Goal: Complete application form

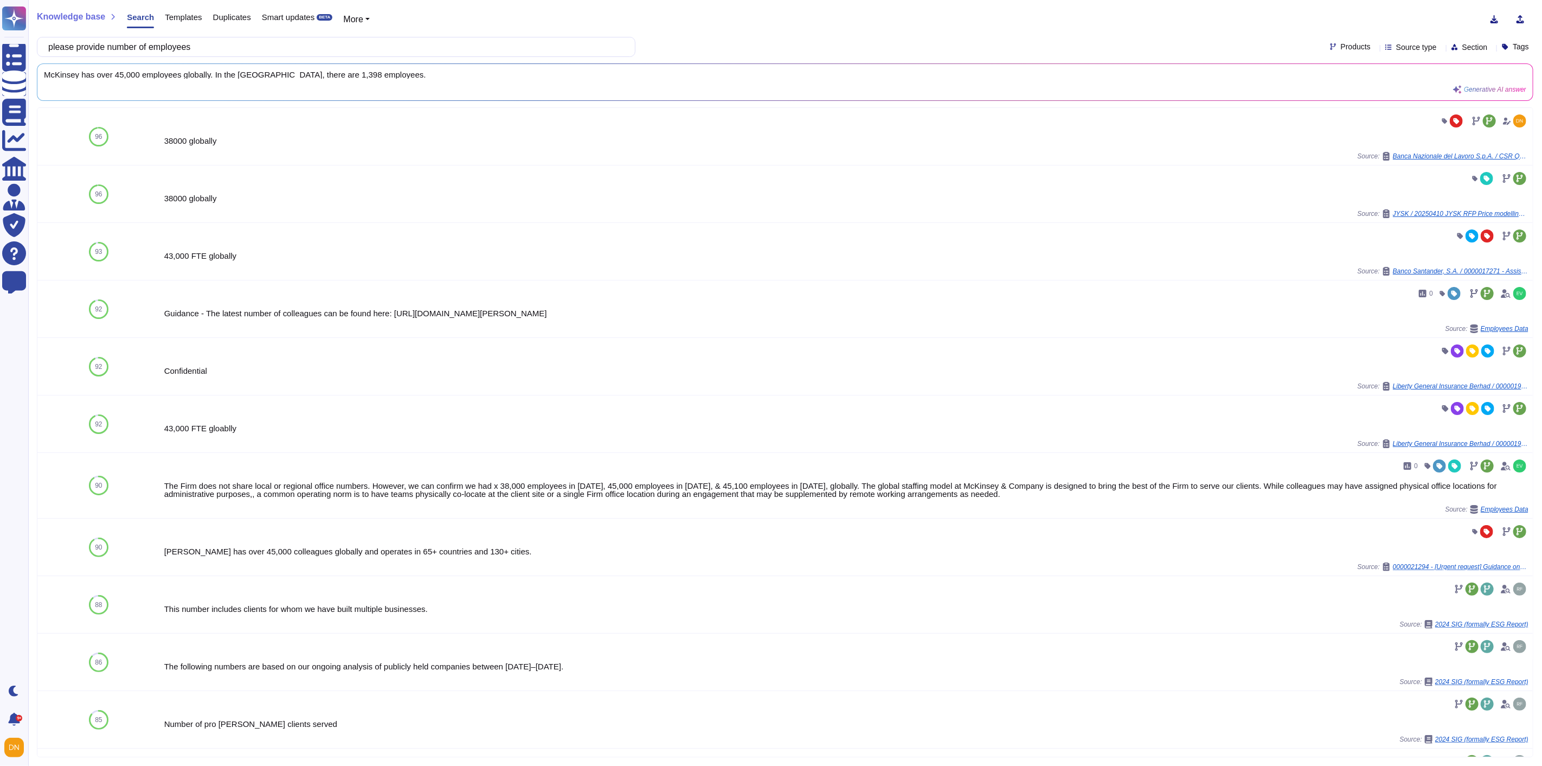
click at [21, 61] on div at bounding box center [14, 56] width 24 height 24
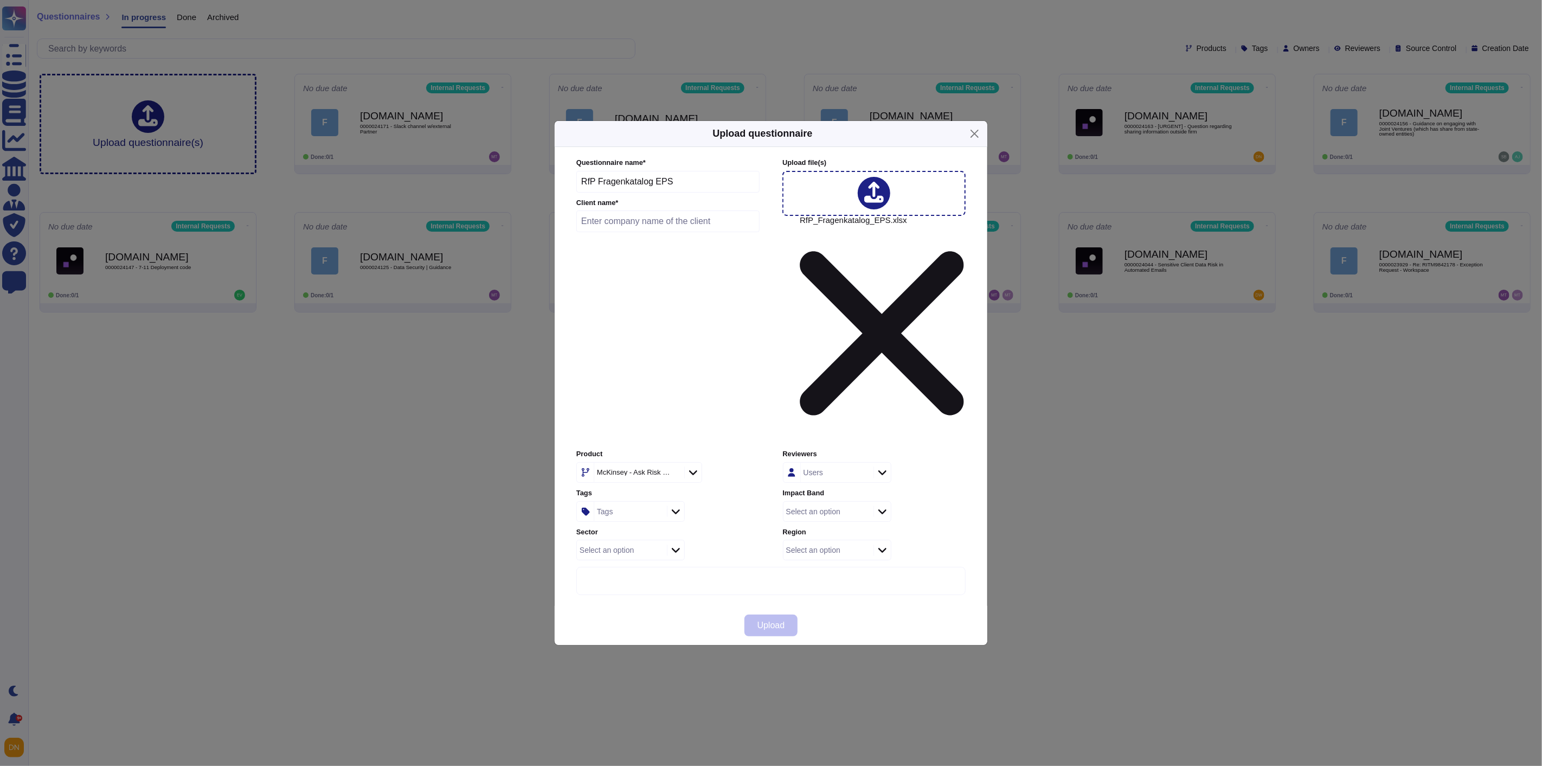
click at [653, 232] on input "text" at bounding box center [667, 221] width 183 height 22
click at [610, 232] on input "Zurich insurance" at bounding box center [667, 221] width 183 height 22
type input "Zurich Insurance"
click at [614, 469] on div "McKinsey - Ask Risk Wide" at bounding box center [634, 472] width 74 height 7
click at [617, 432] on span "External Requests" at bounding box center [624, 431] width 67 height 10
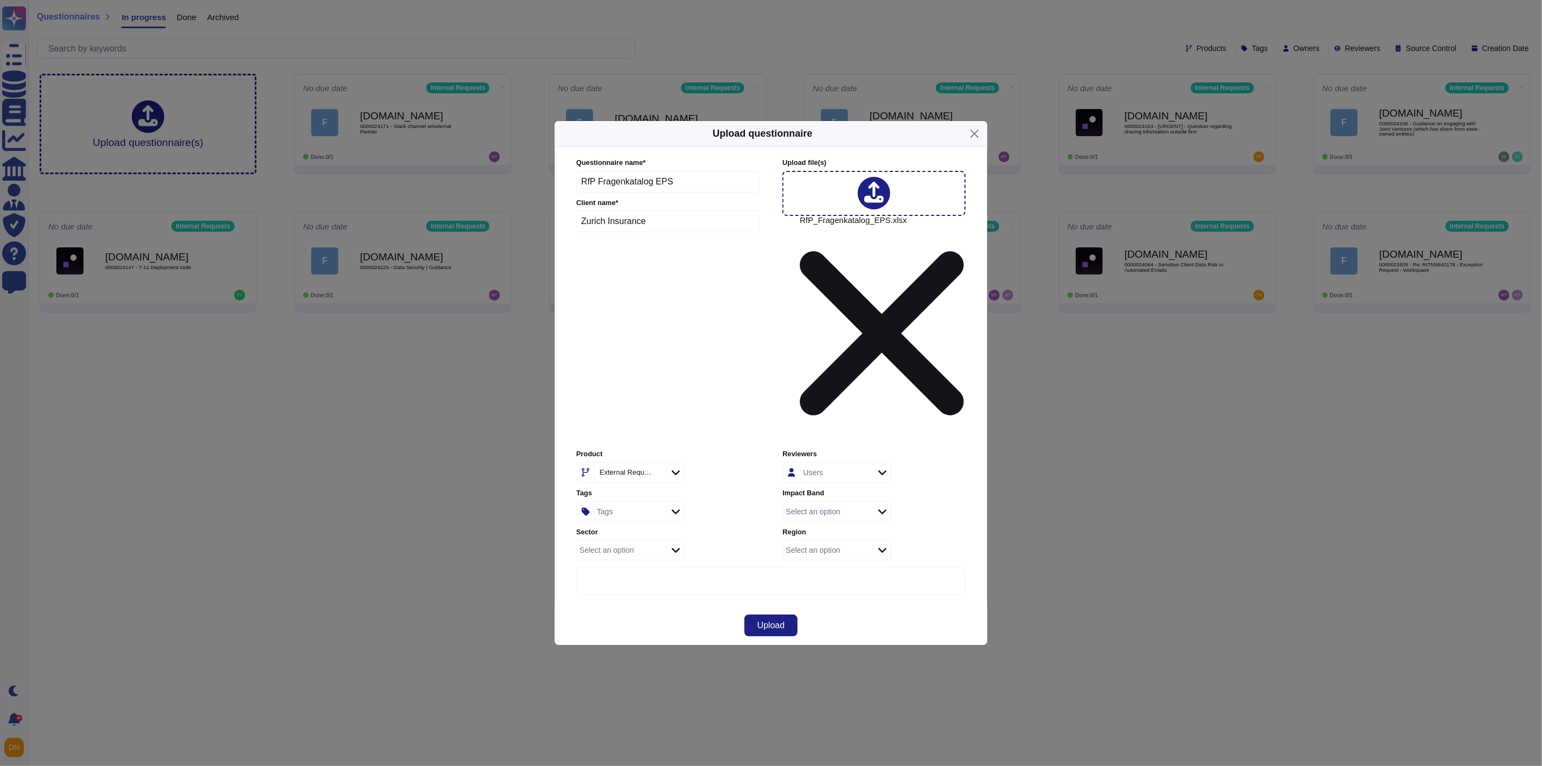
click at [798, 546] on div "Select an option" at bounding box center [813, 550] width 54 height 8
click at [825, 556] on div "Europe" at bounding box center [851, 561] width 117 height 10
click at [625, 502] on div "Tags" at bounding box center [629, 512] width 70 height 20
type input "esg"
click at [647, 465] on div "ESG" at bounding box center [655, 469] width 76 height 10
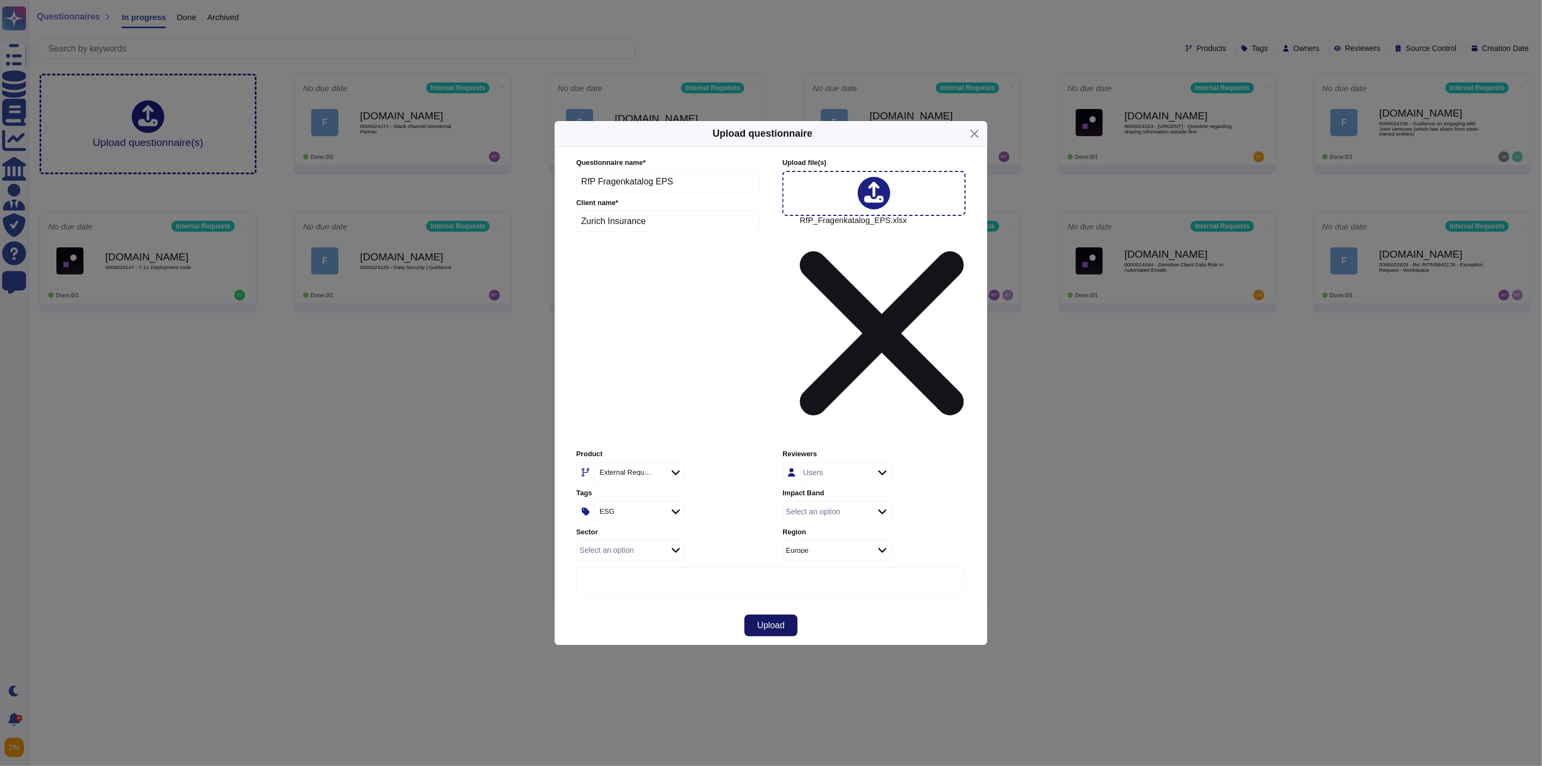
click at [771, 614] on button "Upload" at bounding box center [772, 625] width 54 height 22
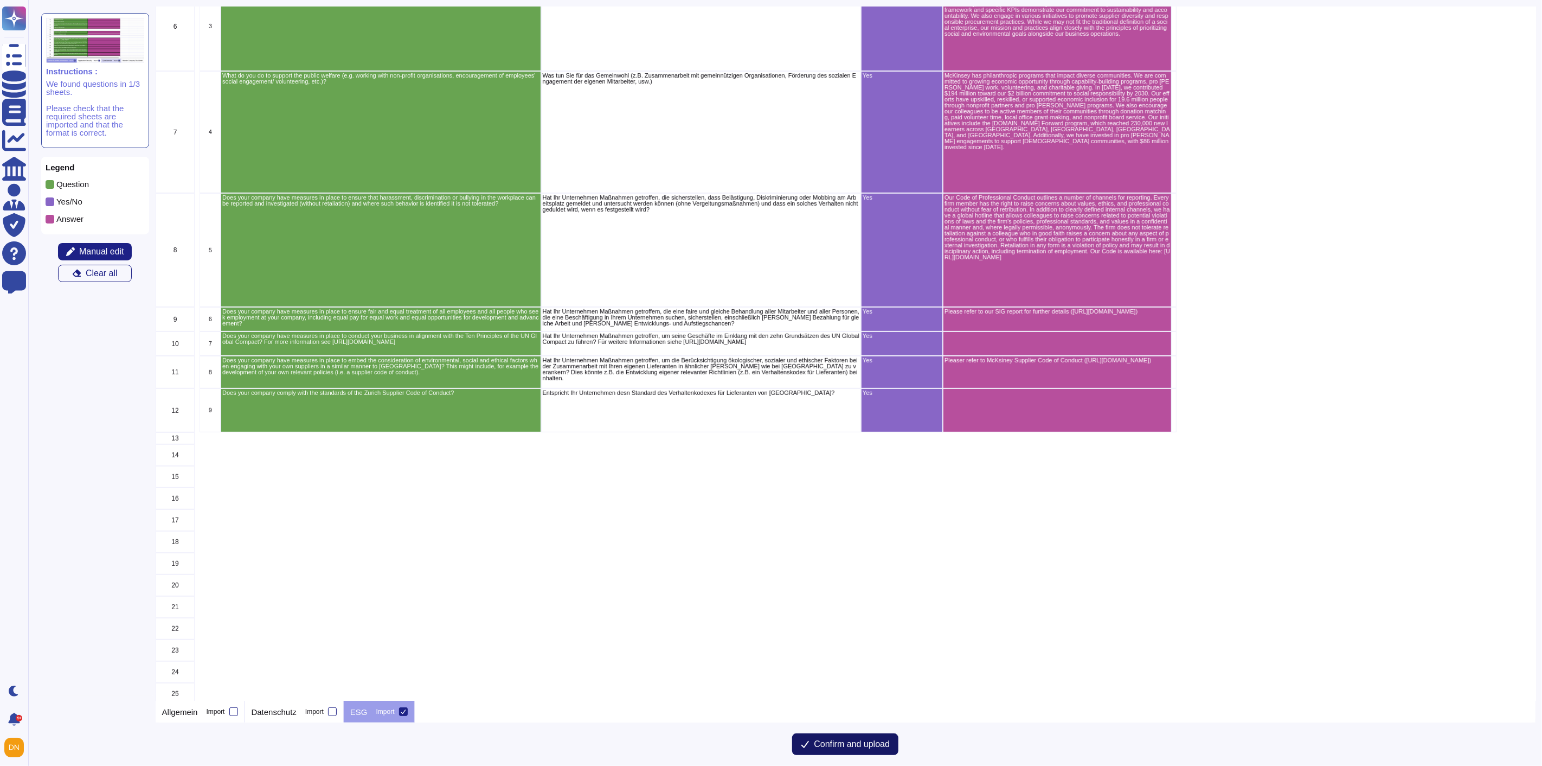
scroll to position [338, 0]
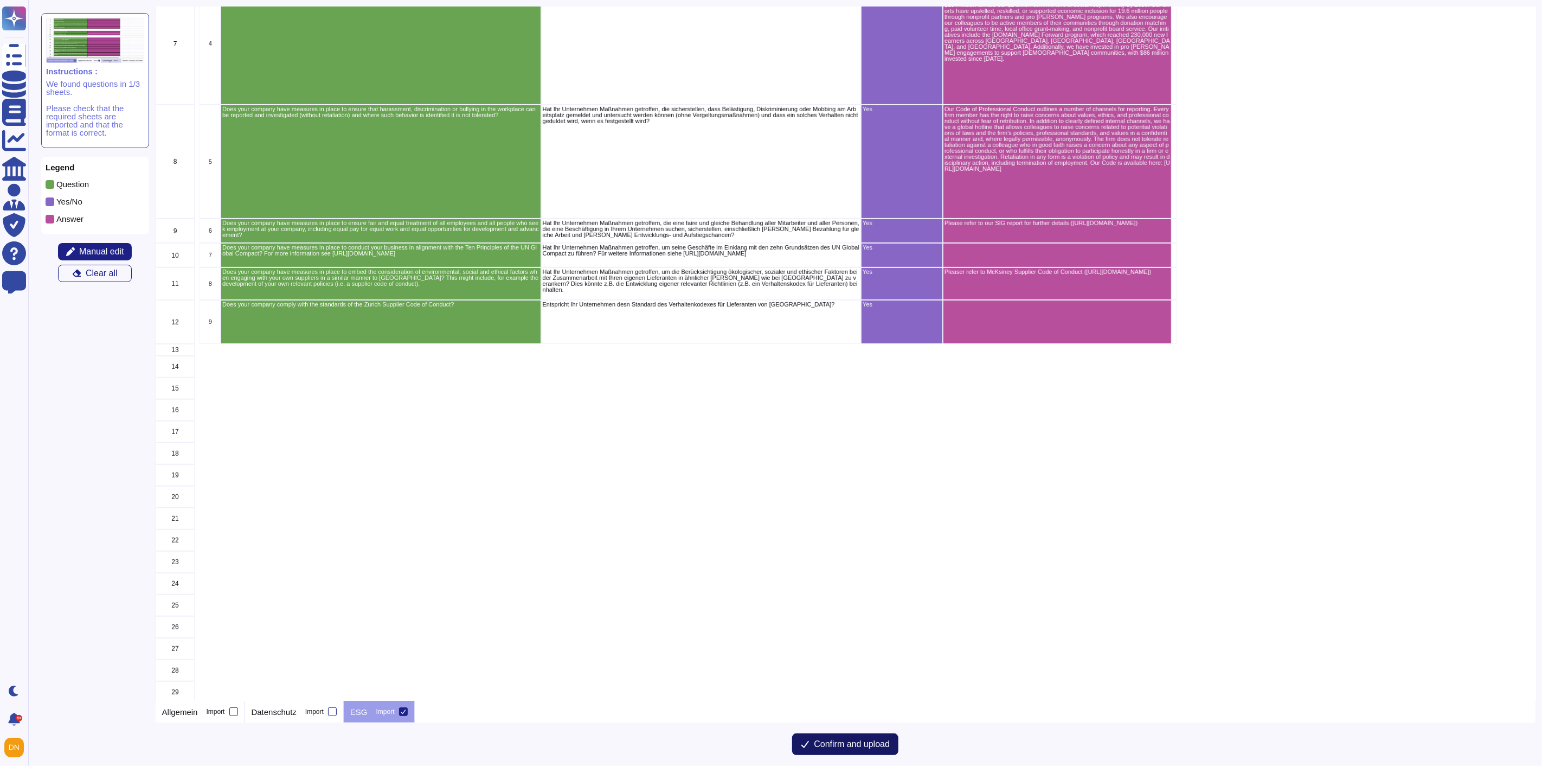
click at [850, 746] on span "Confirm and upload" at bounding box center [852, 744] width 76 height 9
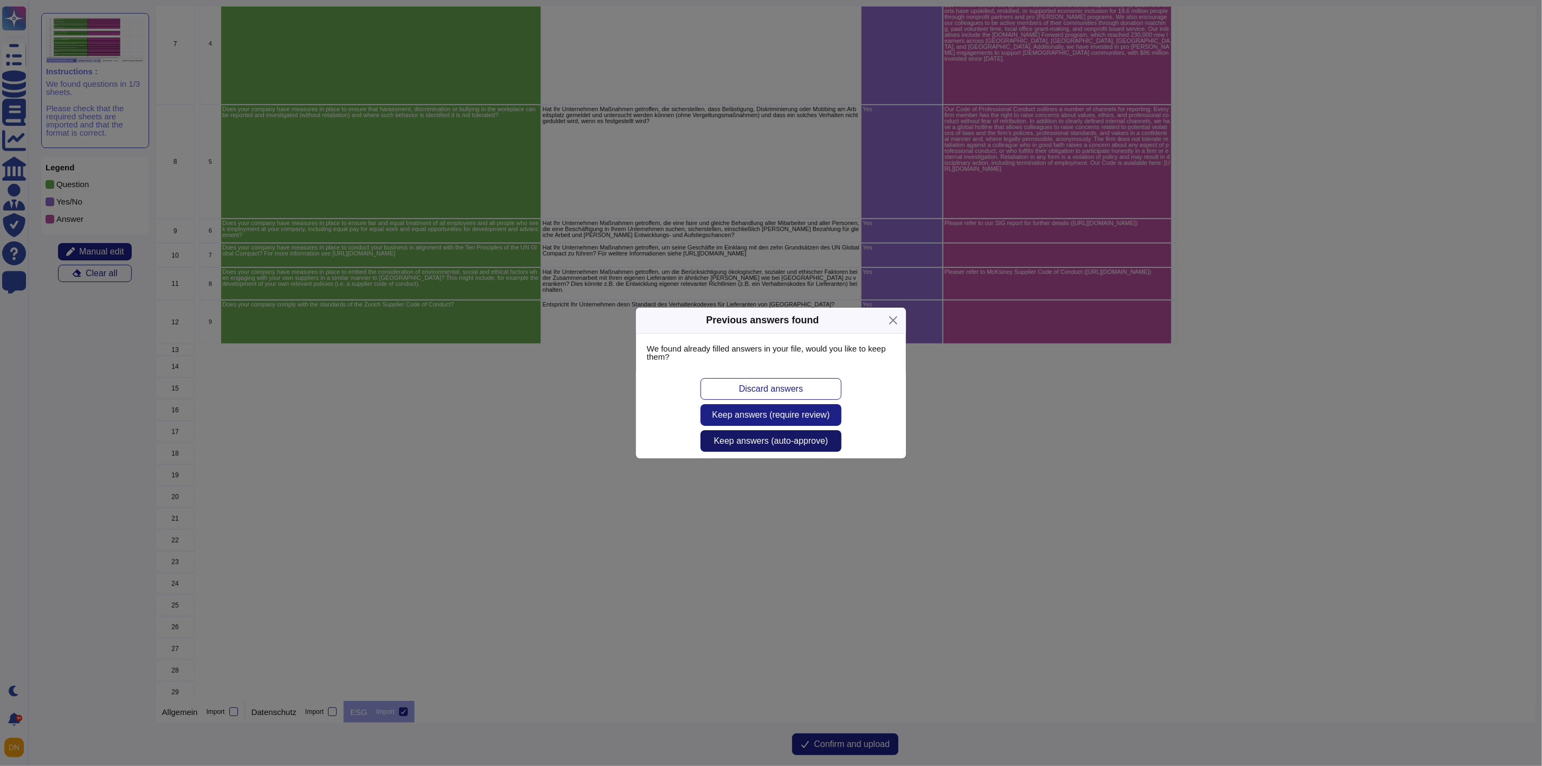
click at [768, 440] on span "Keep answers (auto-approve)" at bounding box center [771, 441] width 114 height 9
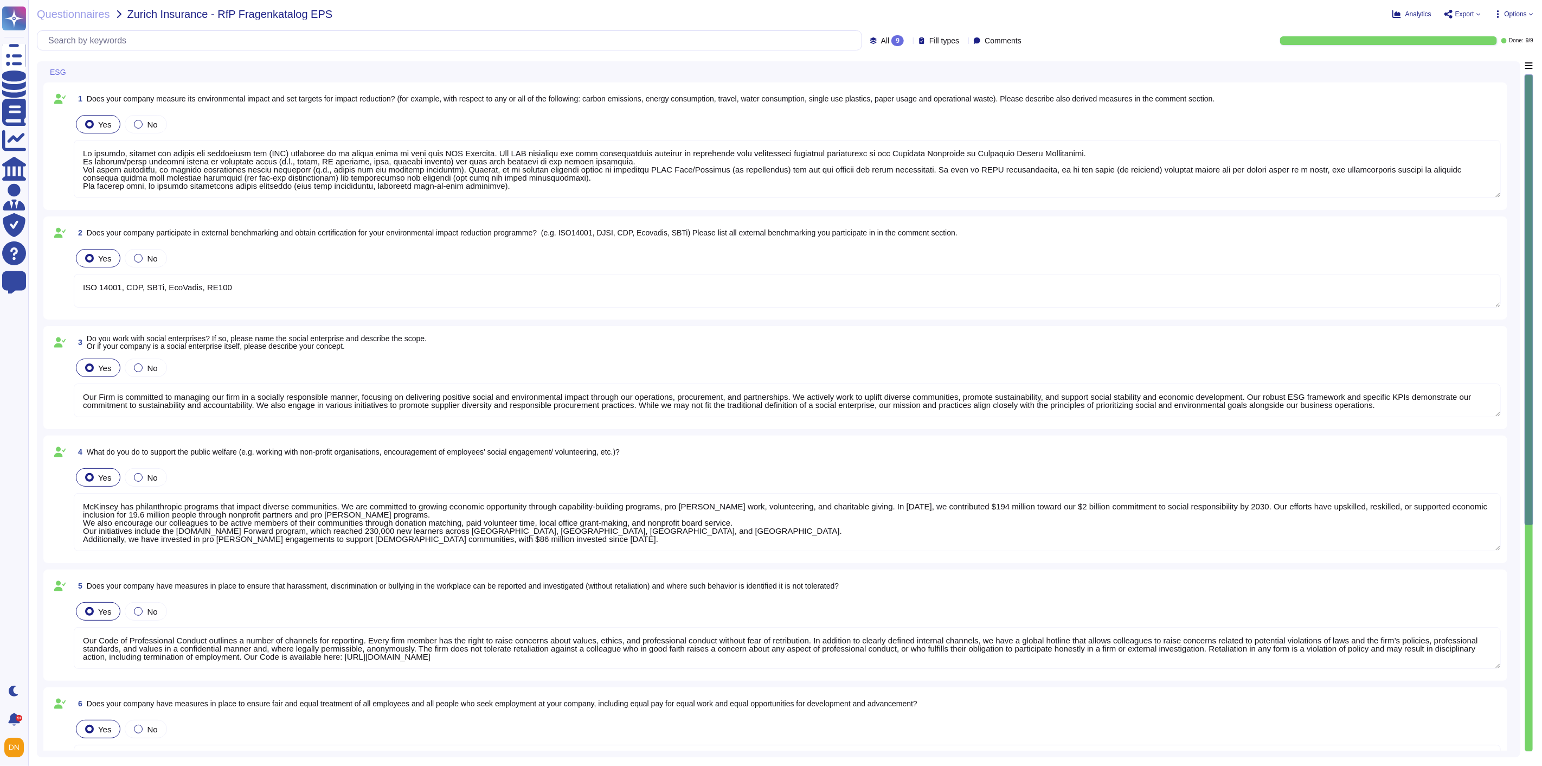
type textarea "We monitor, measure and report our greenhouse gas (GHG) emissions on an annual …"
type textarea "ISO 14001, CDP, SBTi, EcoVadis, RE100"
type textarea "Our Firm is committed to managing our firm in a socially responsible manner, fo…"
type textarea "McKinsey has philanthropic programs that impact diverse communities. We are com…"
type textarea "Our Code of Professional Conduct outlines a number of channels for reporting. E…"
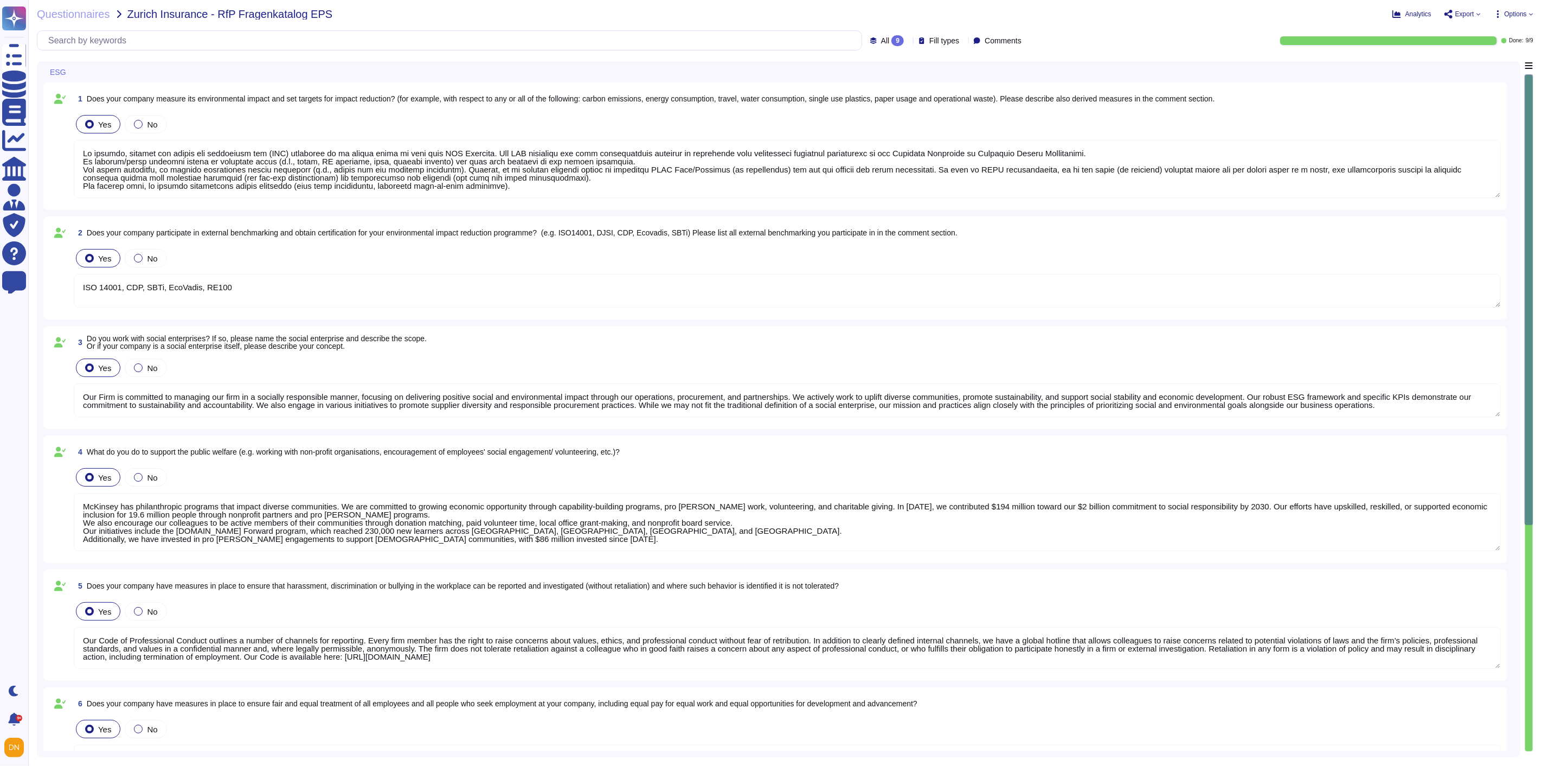
type textarea "Please refer to our SIG report for further details ([URL][DOMAIN_NAME])"
type textarea "Pleaser refer to McKsiney Supplier Code of Conduct ([URL][DOMAIN_NAME])"
